Goal: Task Accomplishment & Management: Complete application form

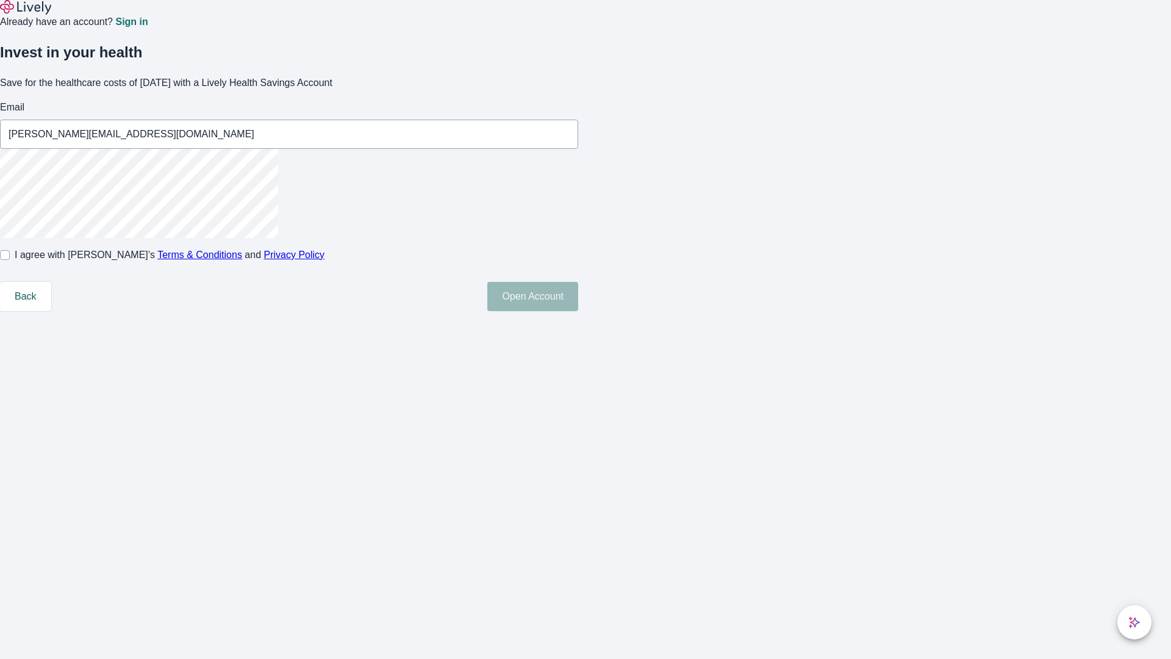
click at [10, 260] on input "I agree with Lively’s Terms & Conditions and Privacy Policy" at bounding box center [5, 255] width 10 height 10
checkbox input "true"
click at [578, 311] on button "Open Account" at bounding box center [532, 296] width 91 height 29
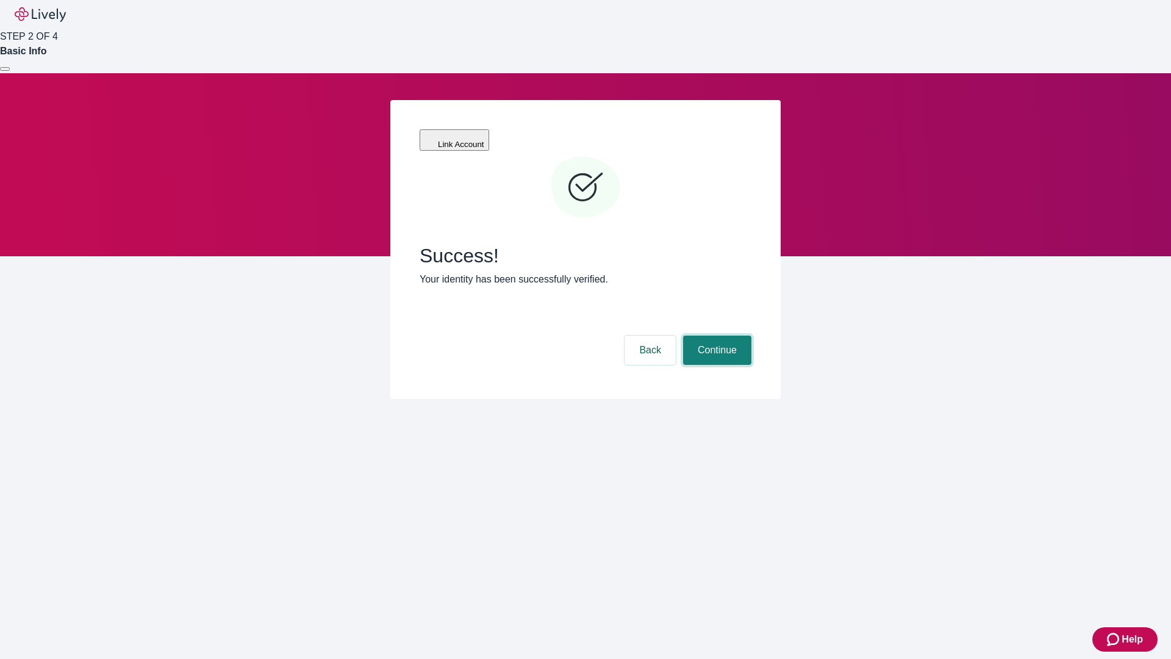
click at [715, 335] on button "Continue" at bounding box center [717, 349] width 68 height 29
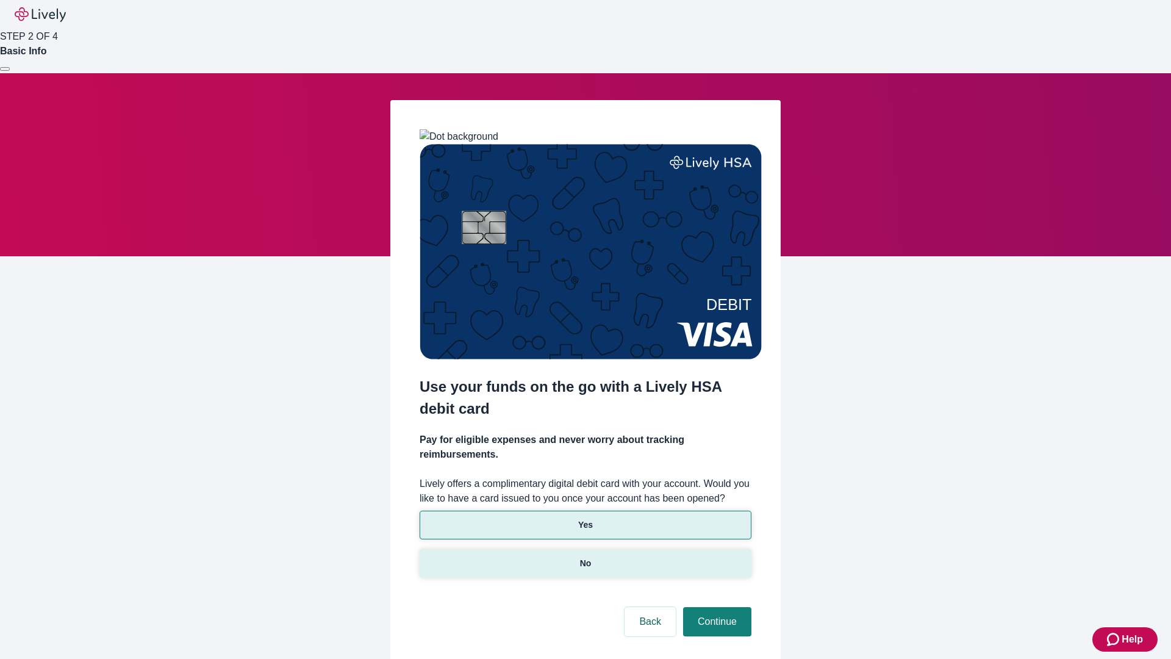
click at [585, 557] on p "No" at bounding box center [586, 563] width 12 height 13
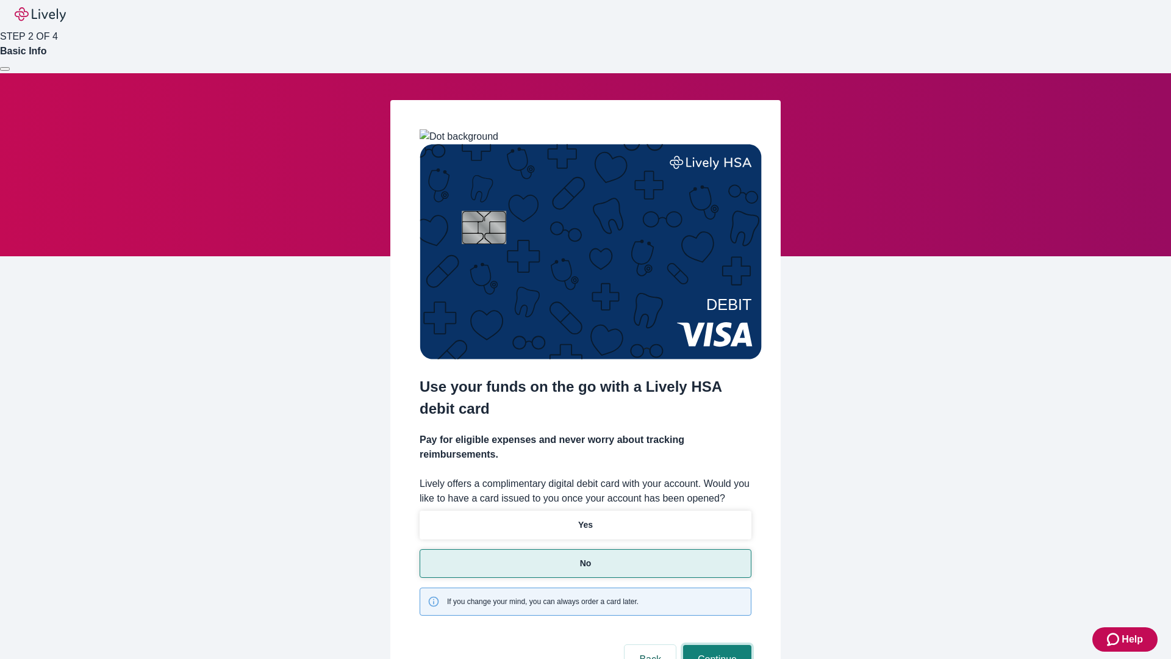
click at [715, 645] on button "Continue" at bounding box center [717, 659] width 68 height 29
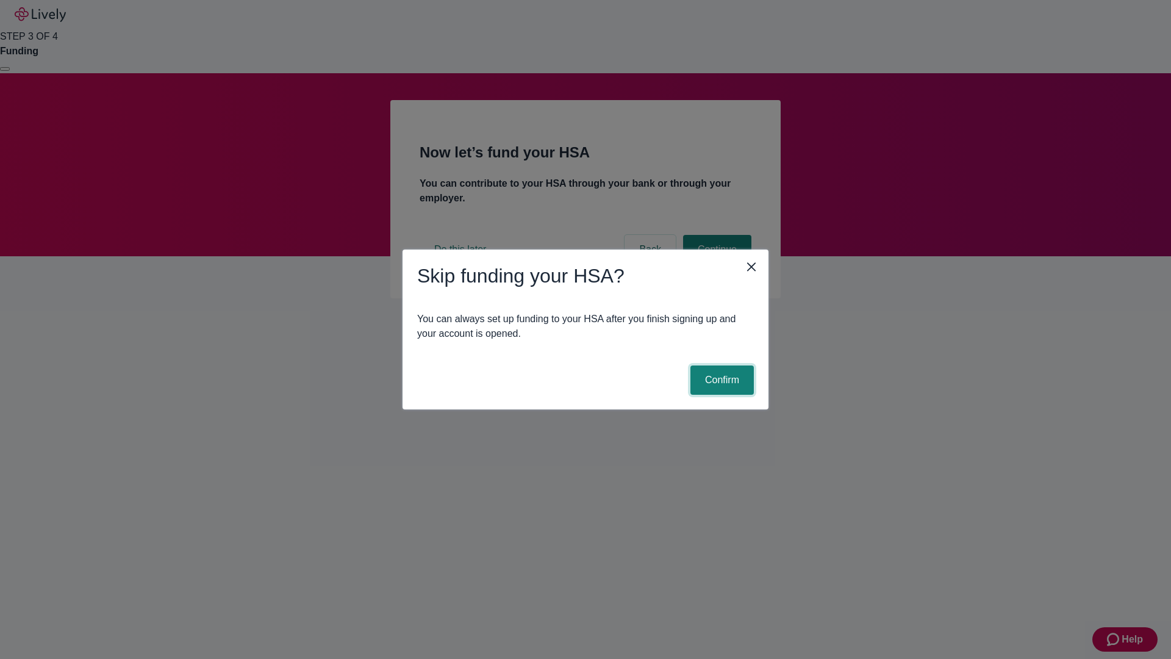
click at [720, 380] on button "Confirm" at bounding box center [721, 379] width 63 height 29
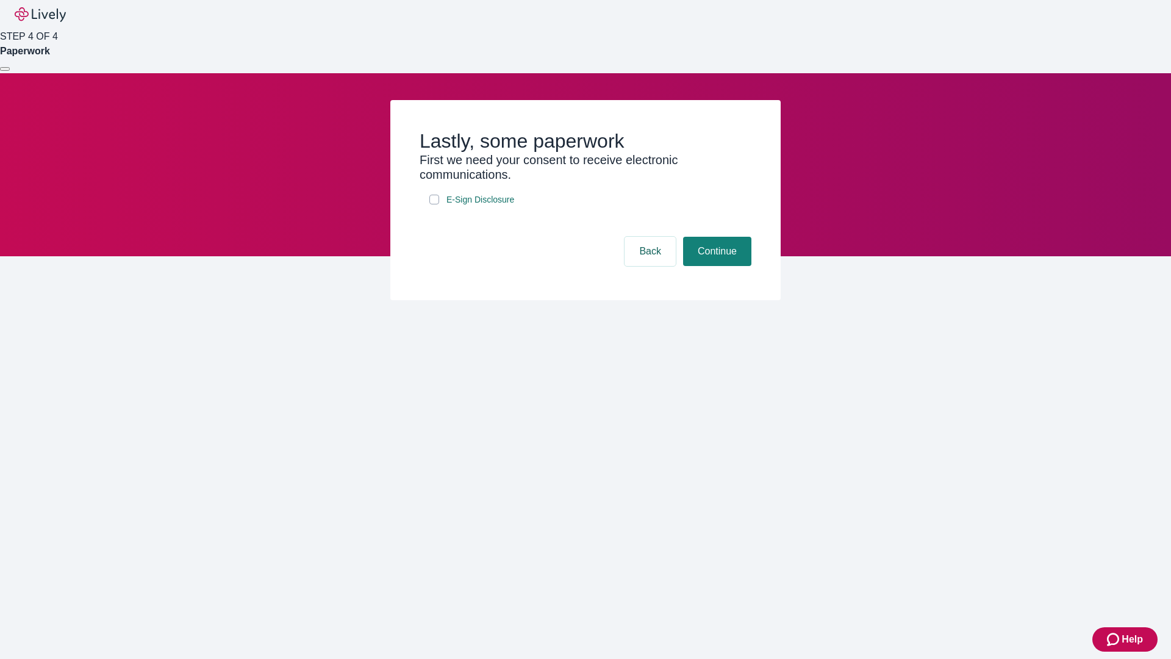
click at [434, 204] on input "E-Sign Disclosure" at bounding box center [434, 200] width 10 height 10
checkbox input "true"
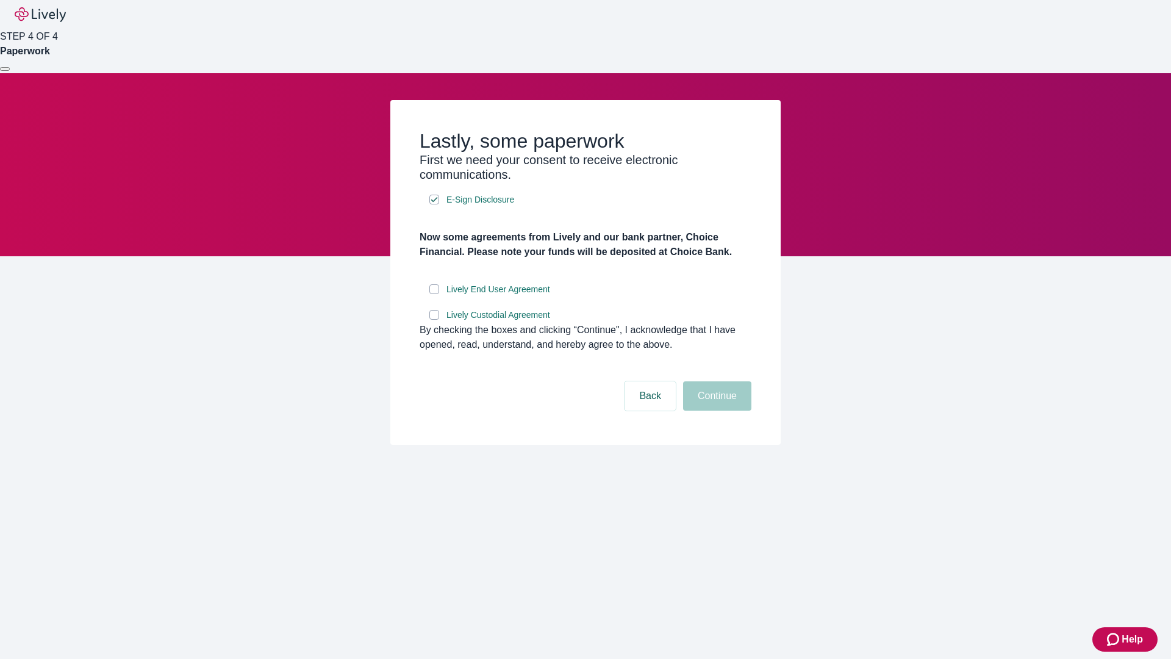
click at [434, 294] on input "Lively End User Agreement" at bounding box center [434, 289] width 10 height 10
checkbox input "true"
click at [434, 320] on input "Lively Custodial Agreement" at bounding box center [434, 315] width 10 height 10
checkbox input "true"
click at [715, 410] on button "Continue" at bounding box center [717, 395] width 68 height 29
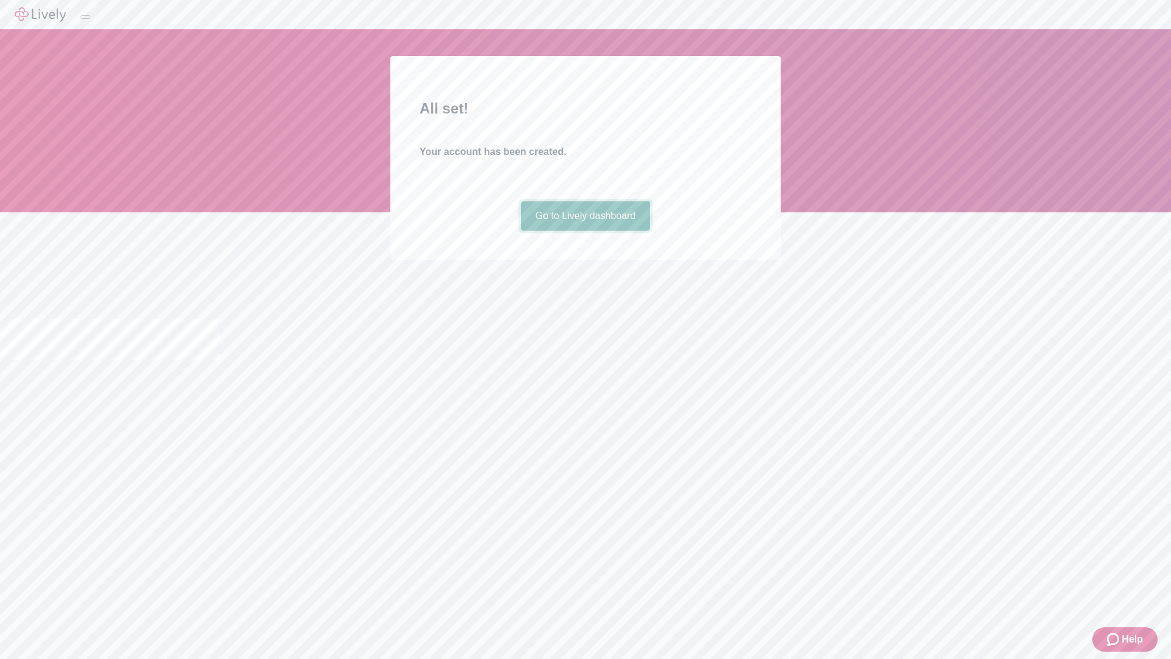
click at [585, 231] on link "Go to Lively dashboard" at bounding box center [586, 215] width 130 height 29
